Goal: Find specific page/section: Find specific page/section

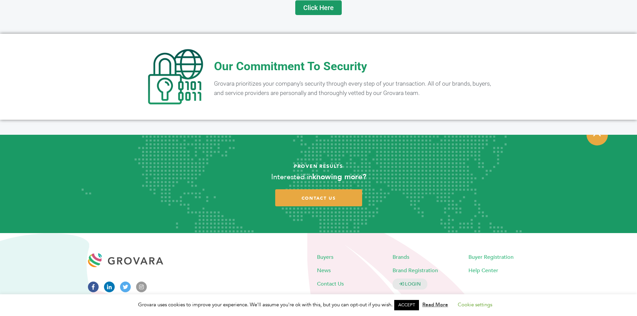
scroll to position [1310, 0]
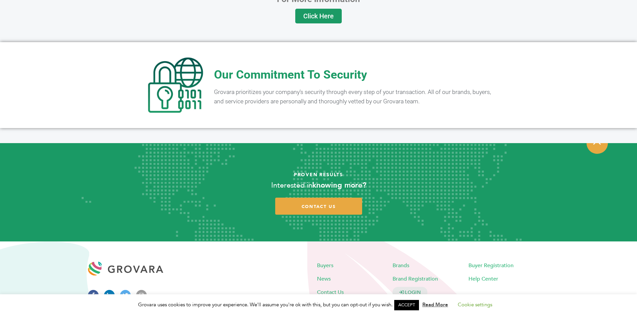
drag, startPoint x: 284, startPoint y: 260, endPoint x: 283, endPoint y: 221, distance: 38.8
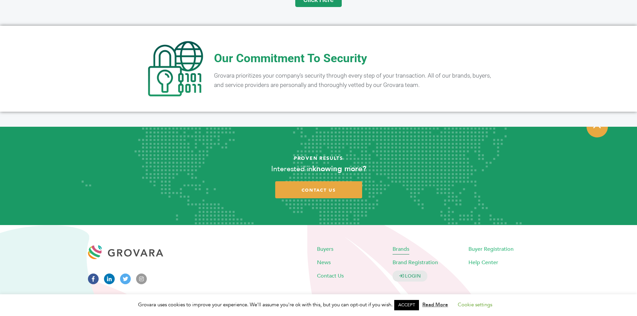
click at [402, 245] on span "Brands" at bounding box center [400, 248] width 17 height 7
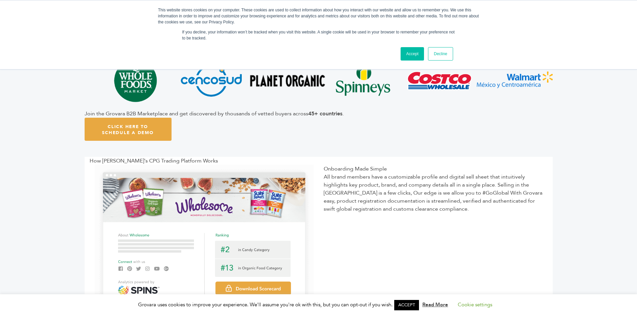
scroll to position [267, 0]
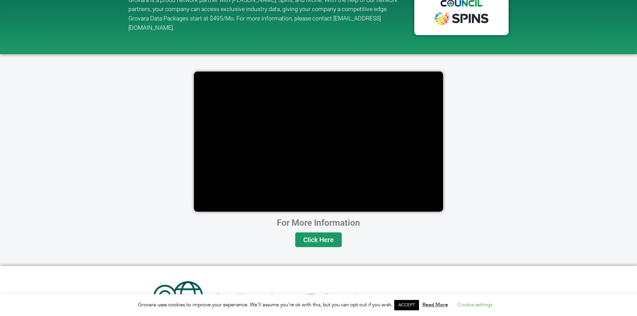
scroll to position [1310, 0]
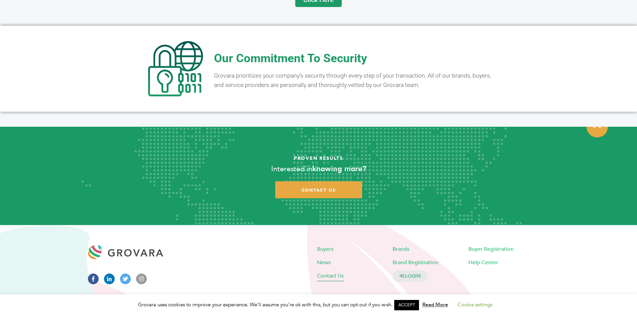
click at [334, 272] on span "Contact Us" at bounding box center [330, 275] width 27 height 7
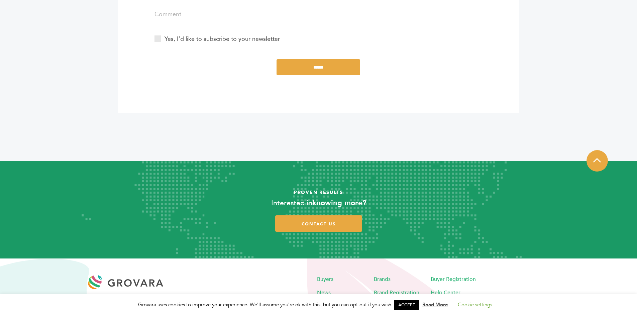
scroll to position [369, 0]
